Goal: Navigation & Orientation: Find specific page/section

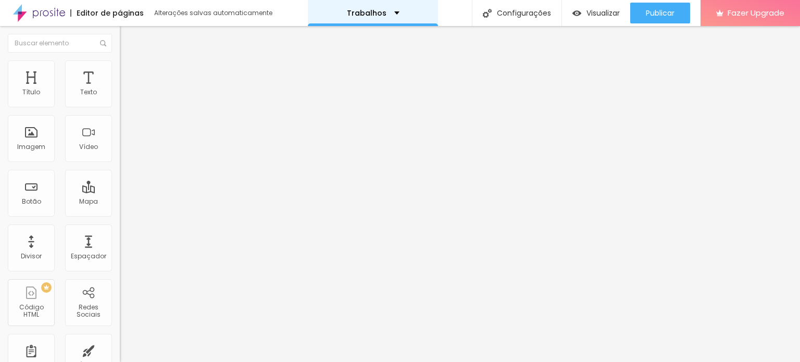
click at [401, 15] on div "Trabalhos" at bounding box center [373, 13] width 130 height 26
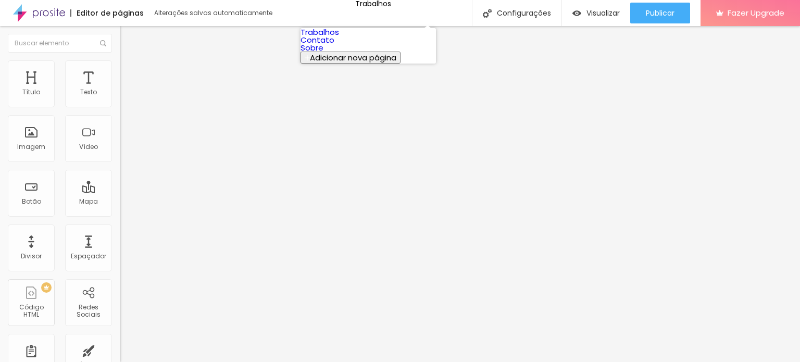
click at [334, 45] on link "Contato" at bounding box center [318, 39] width 34 height 11
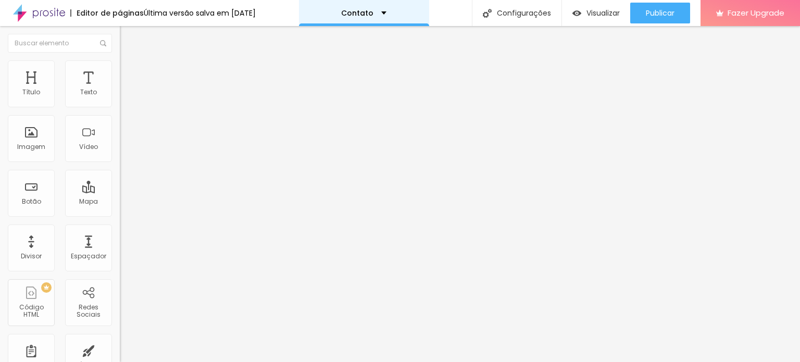
click at [392, 8] on div "Contato" at bounding box center [364, 13] width 130 height 26
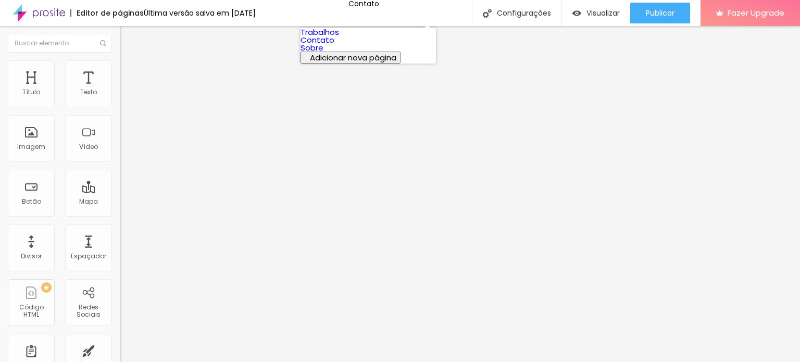
click at [339, 35] on link "Trabalhos" at bounding box center [320, 32] width 39 height 11
